Goal: Navigation & Orientation: Find specific page/section

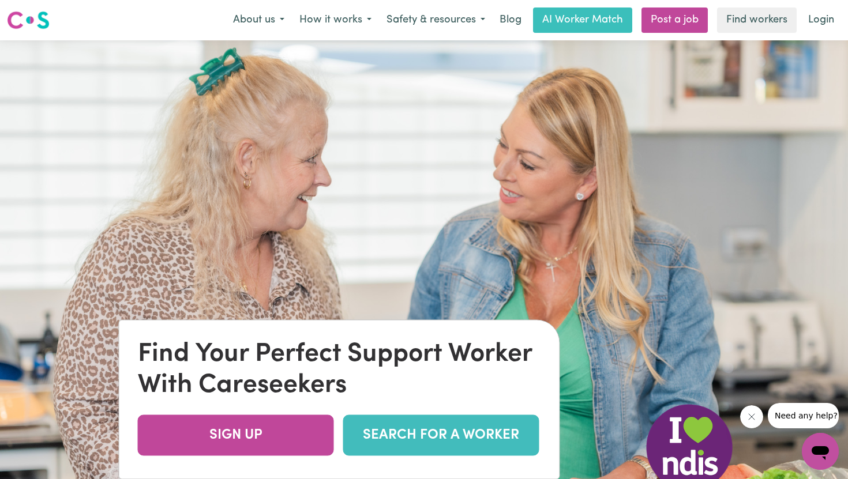
click at [433, 433] on link "SEARCH FOR A WORKER" at bounding box center [441, 435] width 196 height 41
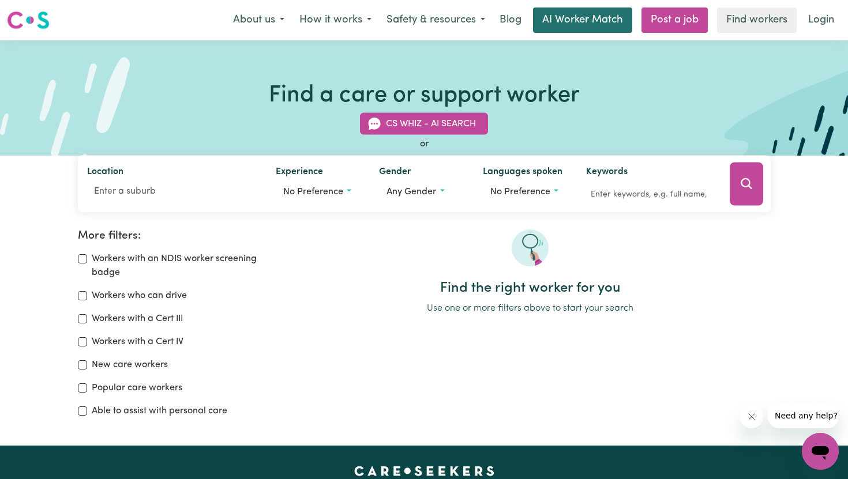
click at [572, 22] on link "AI Worker Match" at bounding box center [582, 20] width 99 height 25
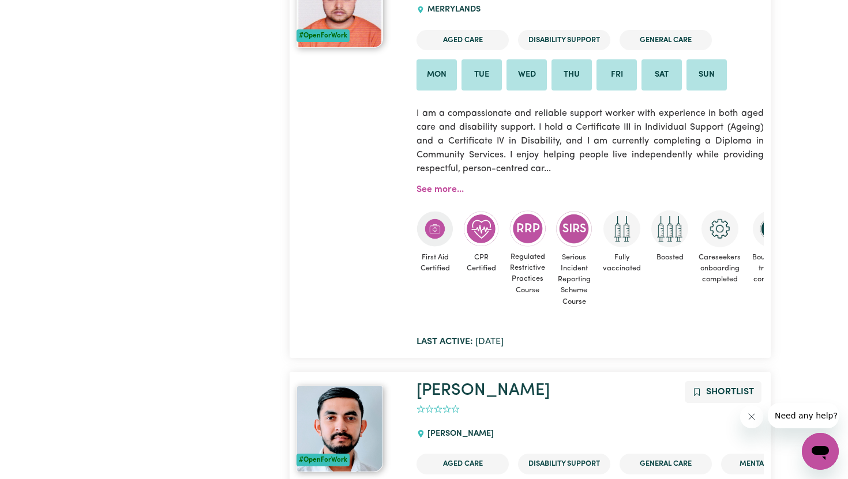
scroll to position [752, 0]
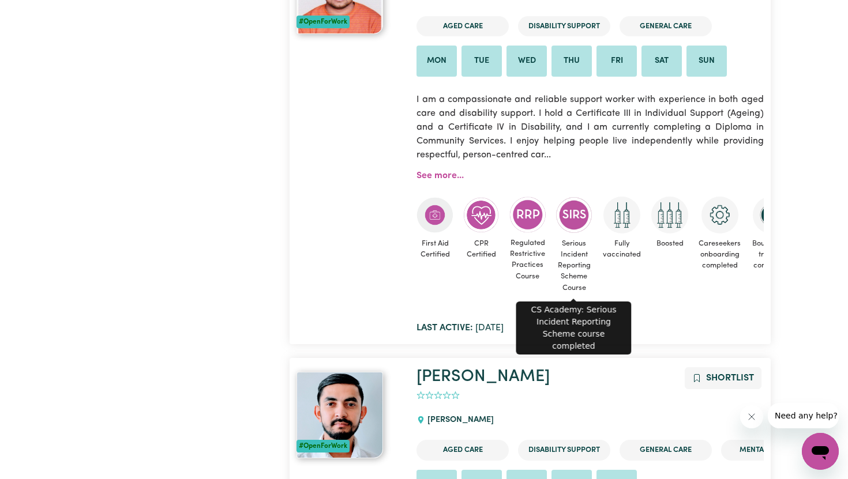
click at [589, 231] on span "Serious Incident Reporting Scheme Course" at bounding box center [574, 248] width 37 height 102
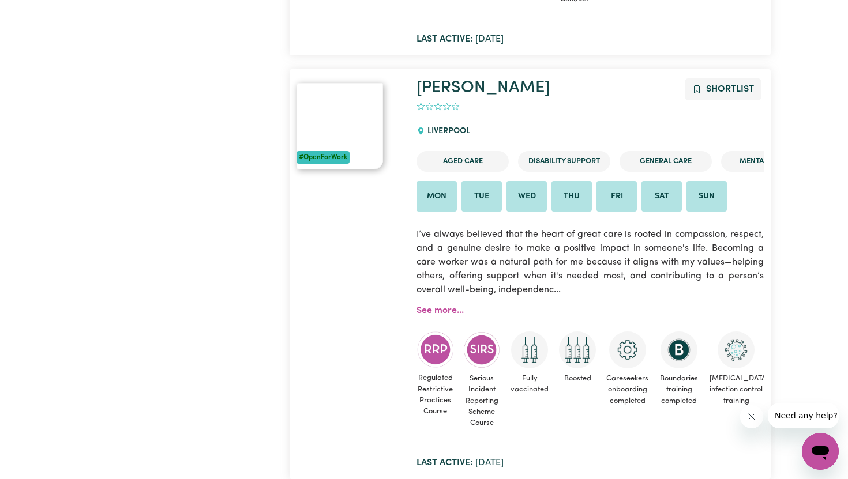
scroll to position [1904, 0]
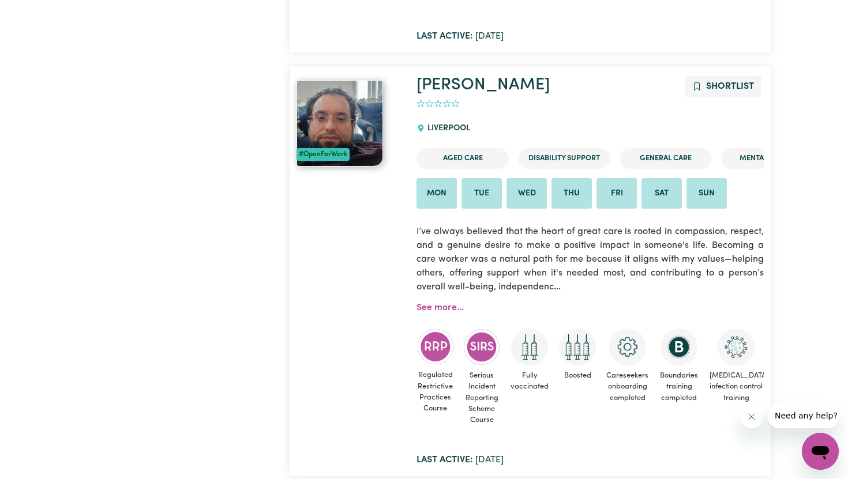
click at [612, 190] on li "Fri" at bounding box center [617, 193] width 40 height 31
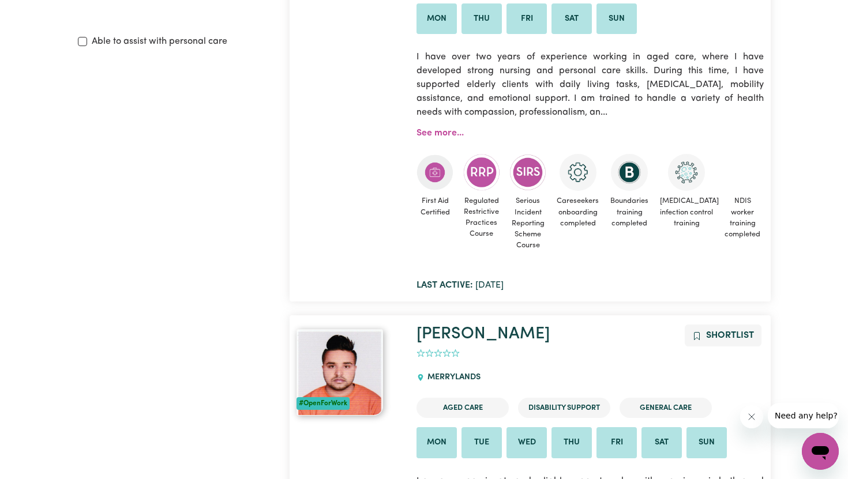
scroll to position [0, 0]
